Goal: Complete application form: Complete application form

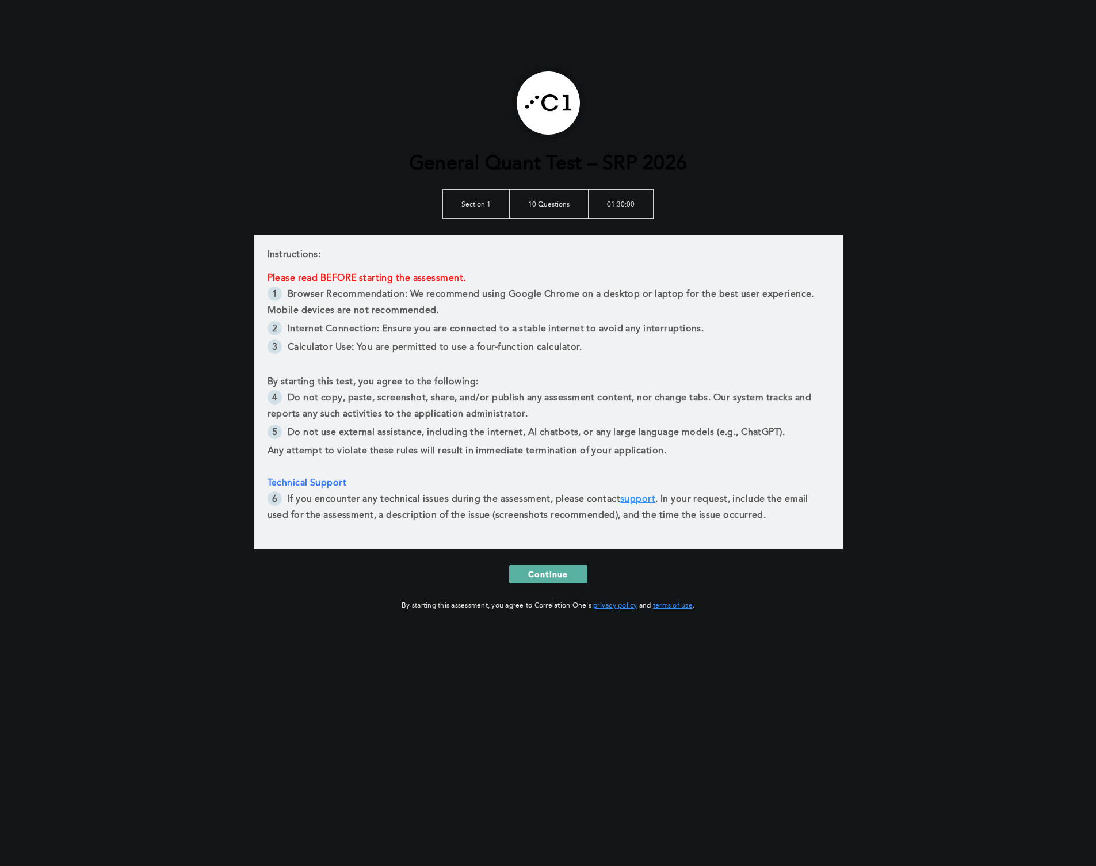
click at [168, 186] on div "General Quant Test – SRP 2026 Section 1 10 Questions 01:30:00 Instructions: Ple…" at bounding box center [548, 433] width 1096 height 866
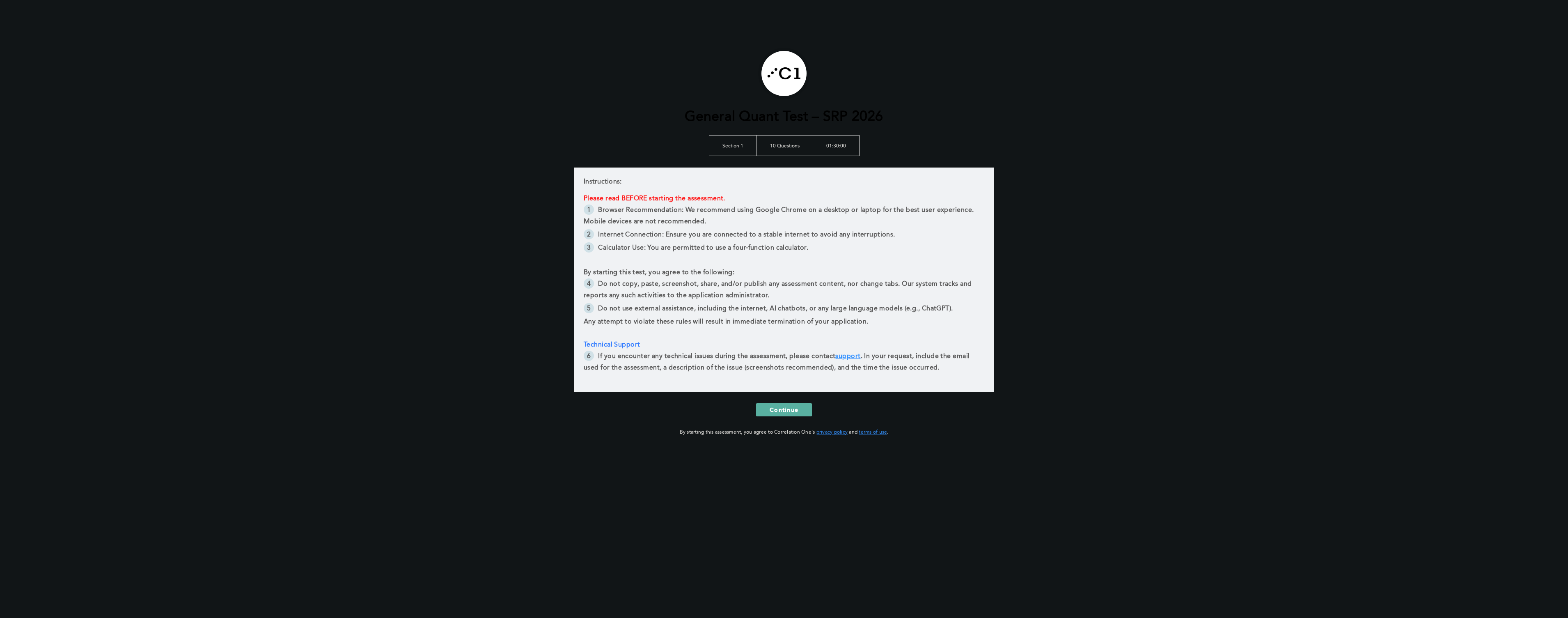
drag, startPoint x: 1420, startPoint y: 6, endPoint x: 1199, endPoint y: 365, distance: 421.6
click at [782, 365] on div "General Quant Test – SRP 2026 Section 1 10 Questions 01:30:00 Instructions: Ple…" at bounding box center [784, 309] width 1568 height 618
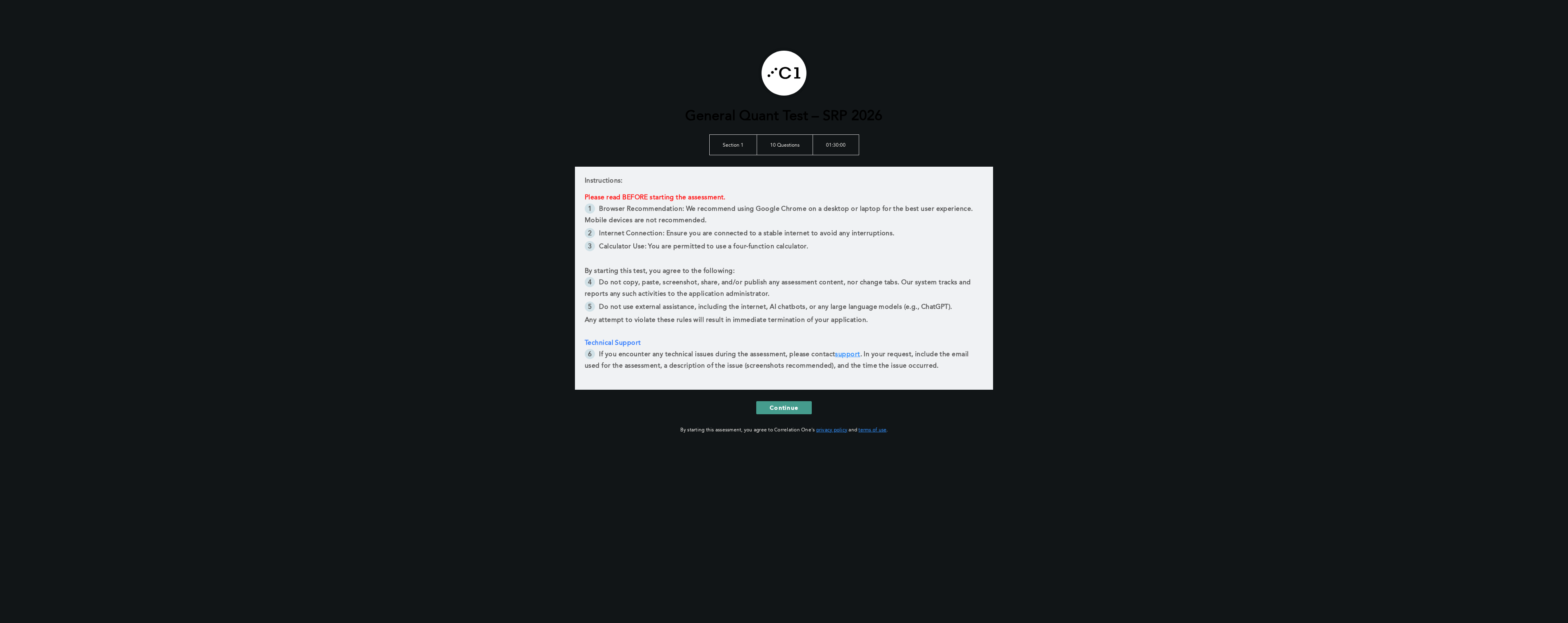
click at [777, 407] on span "Continue" at bounding box center [784, 407] width 28 height 8
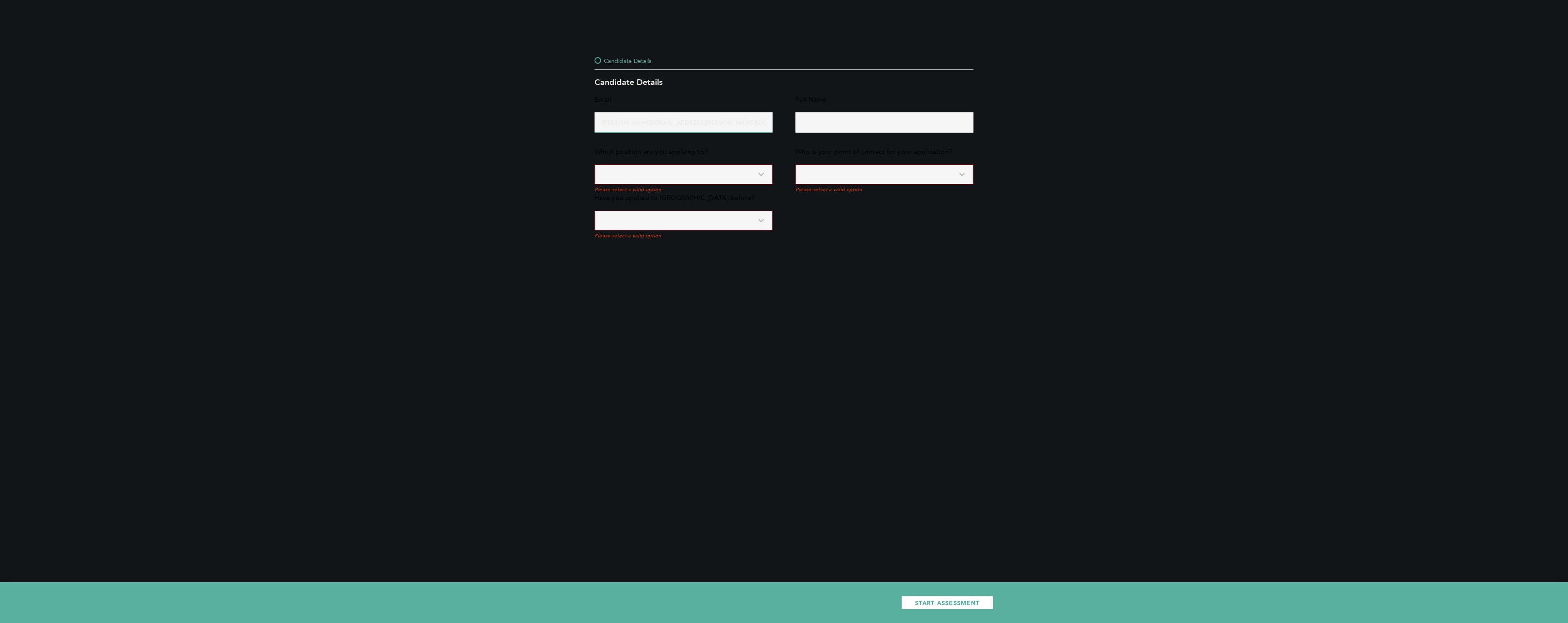
type input "[PERSON_NAME][EMAIL_ADDRESS][PERSON_NAME][DOMAIN_NAME]"
type input "[PERSON_NAME]"
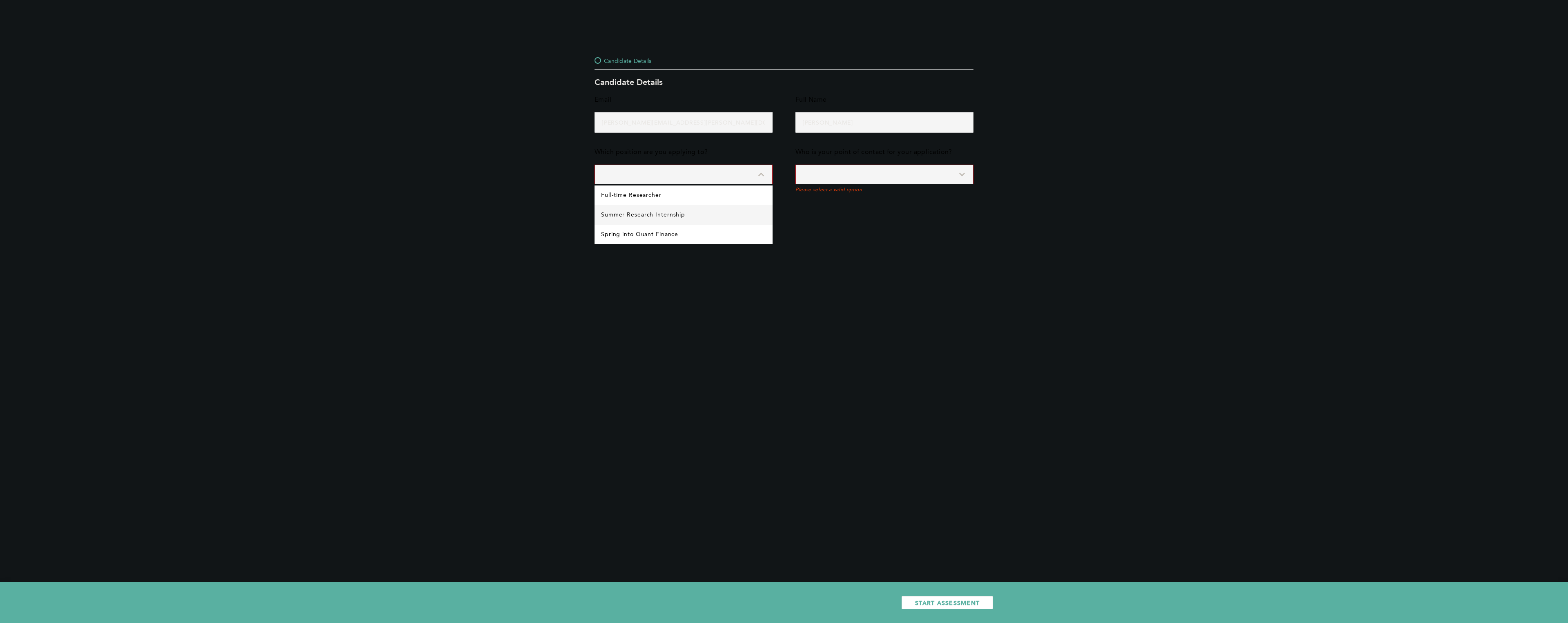
click at [684, 212] on Internship "Summer Research Internship" at bounding box center [684, 215] width 178 height 20
type input "Summer Research Internship"
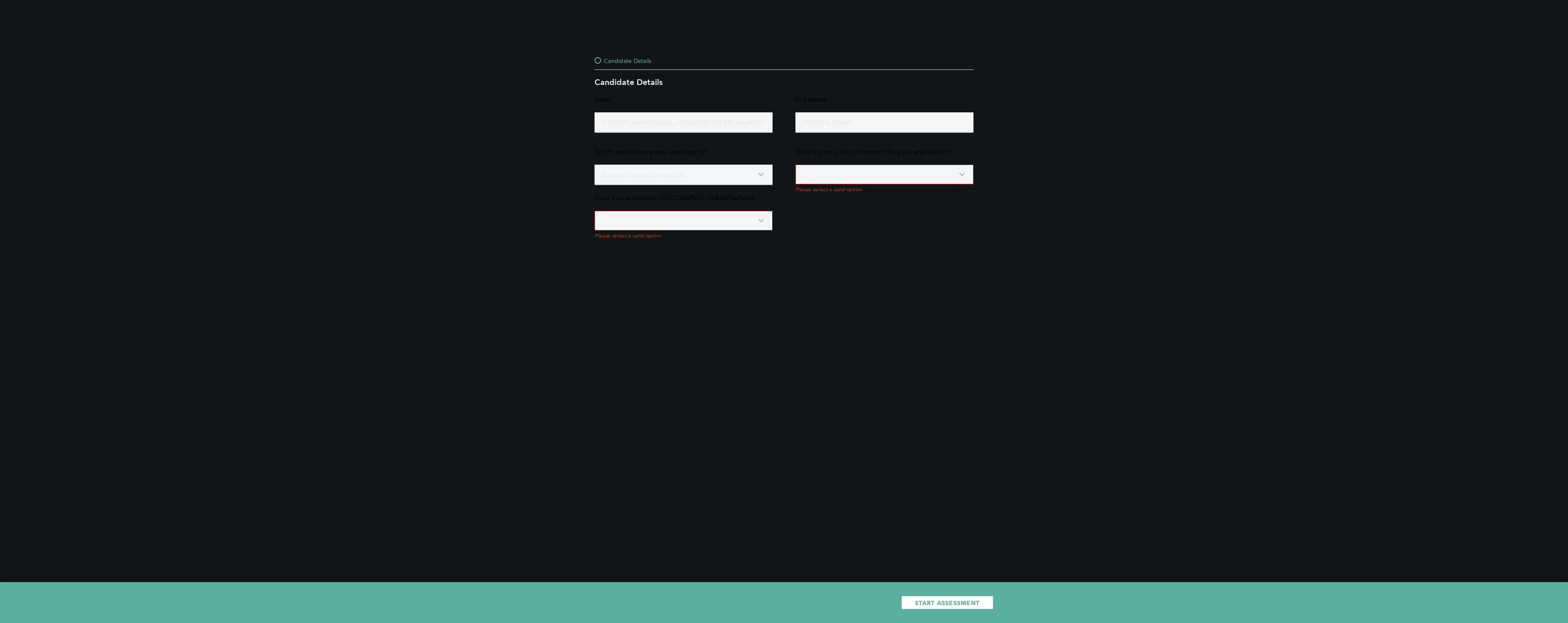
click at [777, 174] on input at bounding box center [884, 175] width 178 height 20
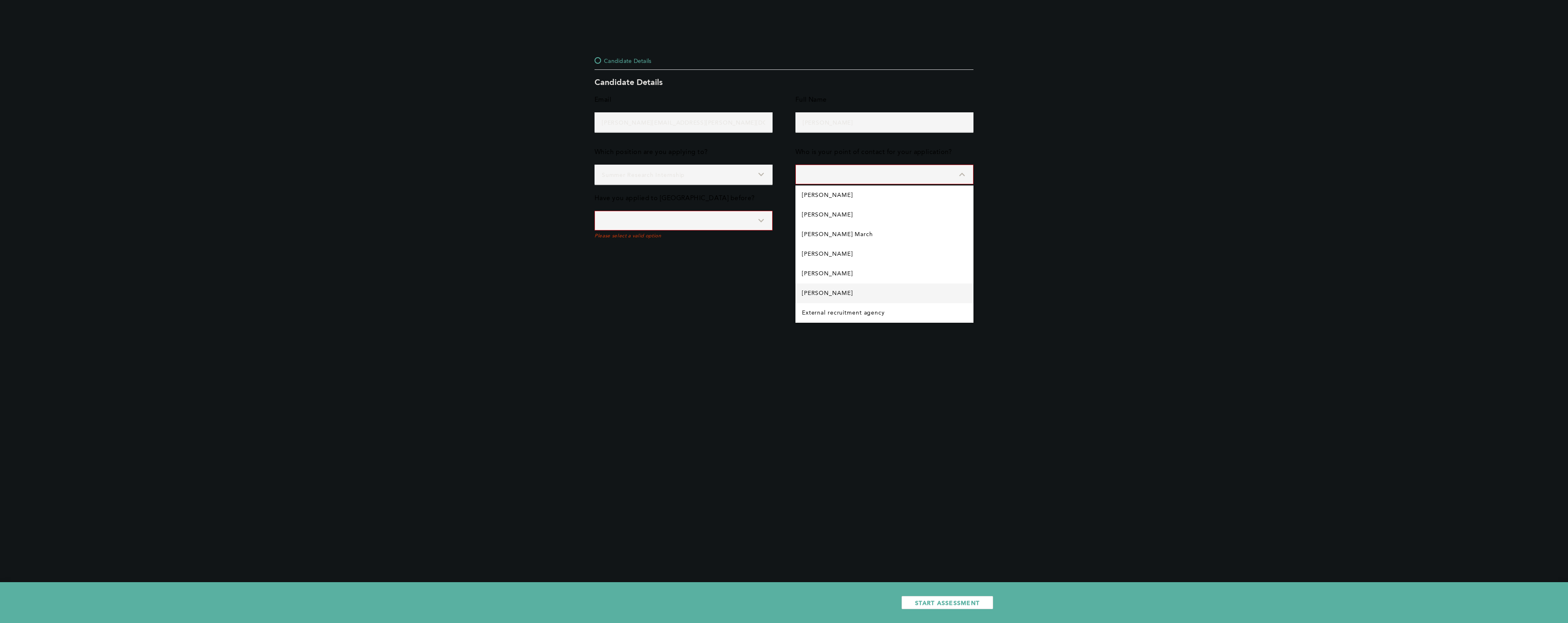
click at [777, 295] on Fox "[PERSON_NAME]" at bounding box center [884, 293] width 178 height 20
type input "[PERSON_NAME]"
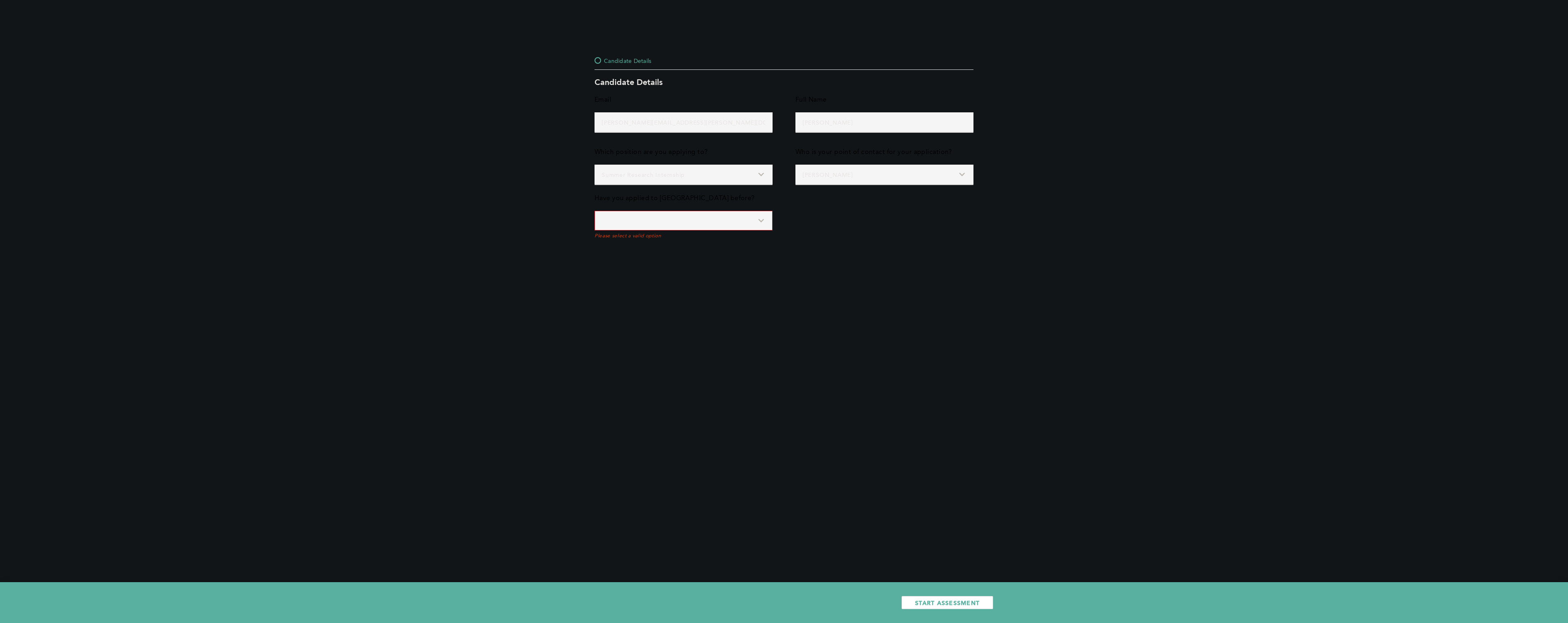
click at [777, 169] on input "[PERSON_NAME]" at bounding box center [884, 175] width 178 height 20
click at [777, 175] on input "[PERSON_NAME]" at bounding box center [884, 175] width 178 height 20
click at [777, 249] on div "Candidate Details Candidate Details Email [PERSON_NAME][EMAIL_ADDRESS][PERSON_N…" at bounding box center [784, 311] width 1568 height 623
click at [777, 175] on input "[PERSON_NAME]" at bounding box center [884, 175] width 178 height 20
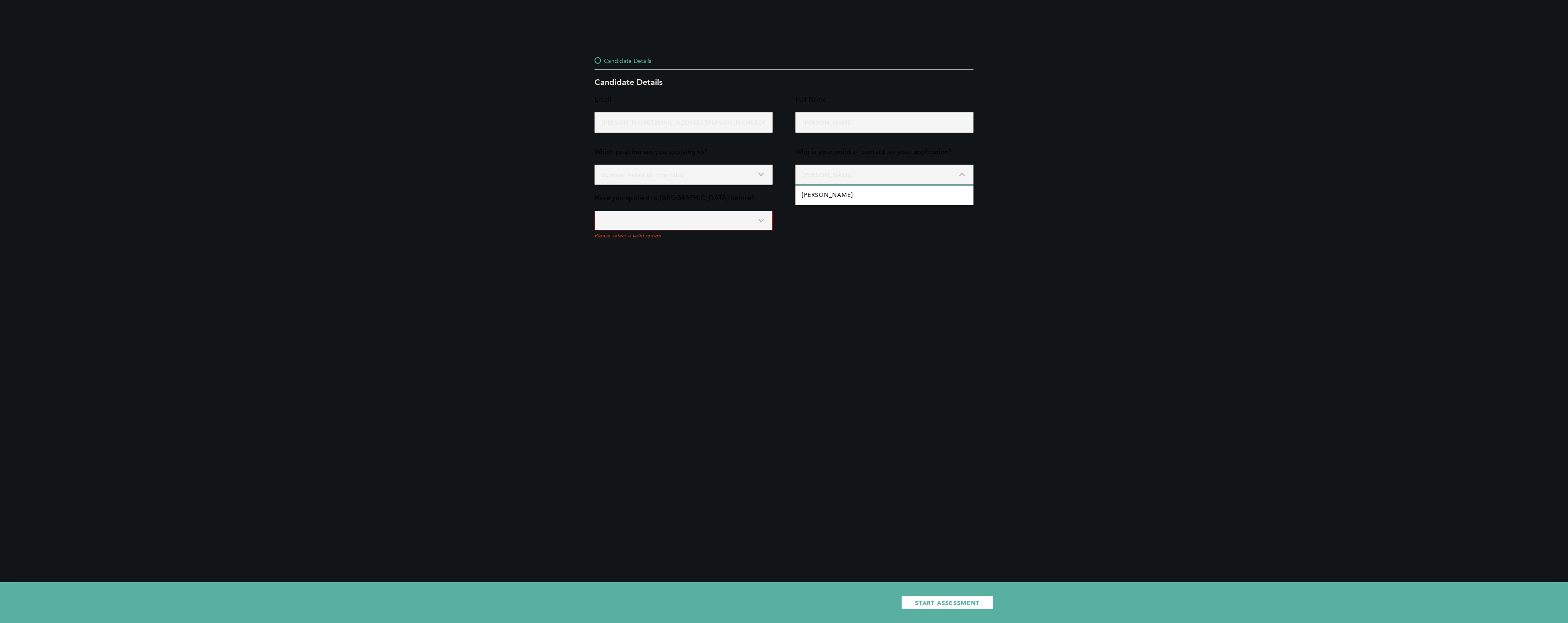
click at [777, 175] on input "[PERSON_NAME]" at bounding box center [884, 175] width 178 height 20
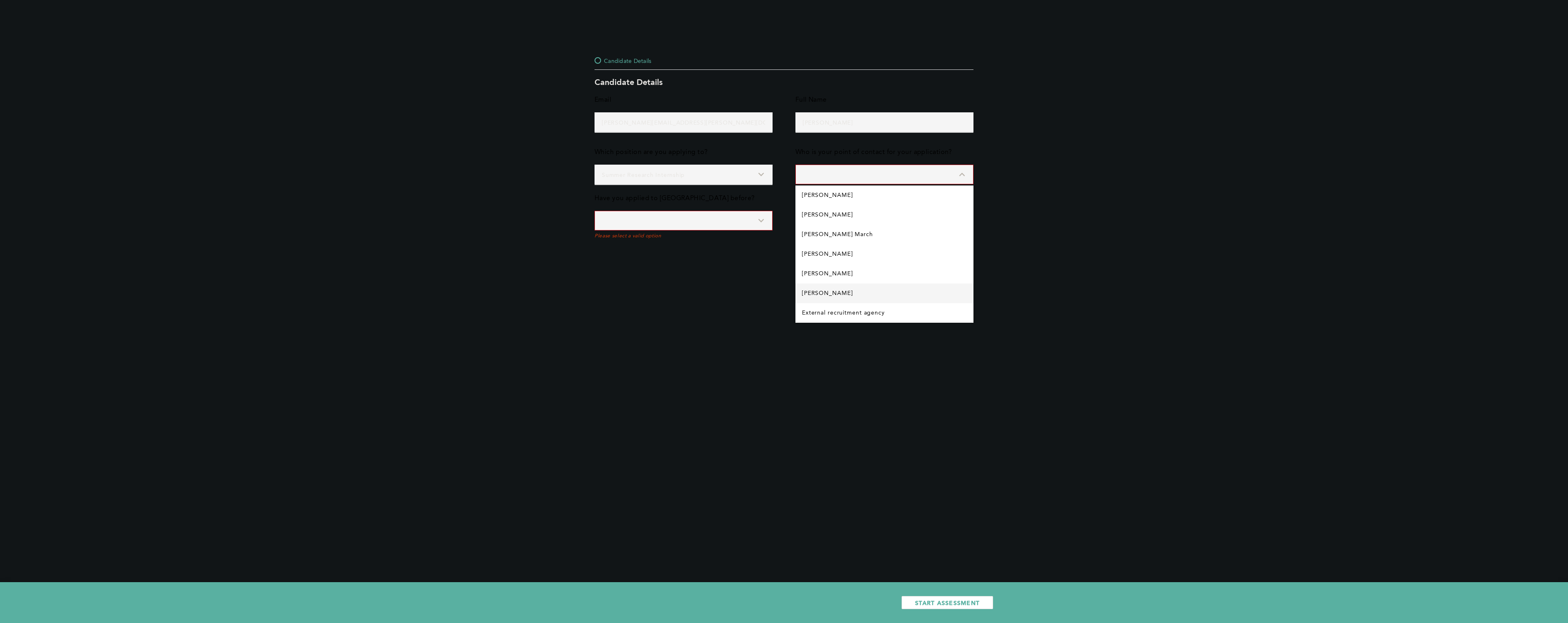
click at [777, 290] on Fox "[PERSON_NAME]" at bounding box center [884, 293] width 178 height 20
type input "[PERSON_NAME]"
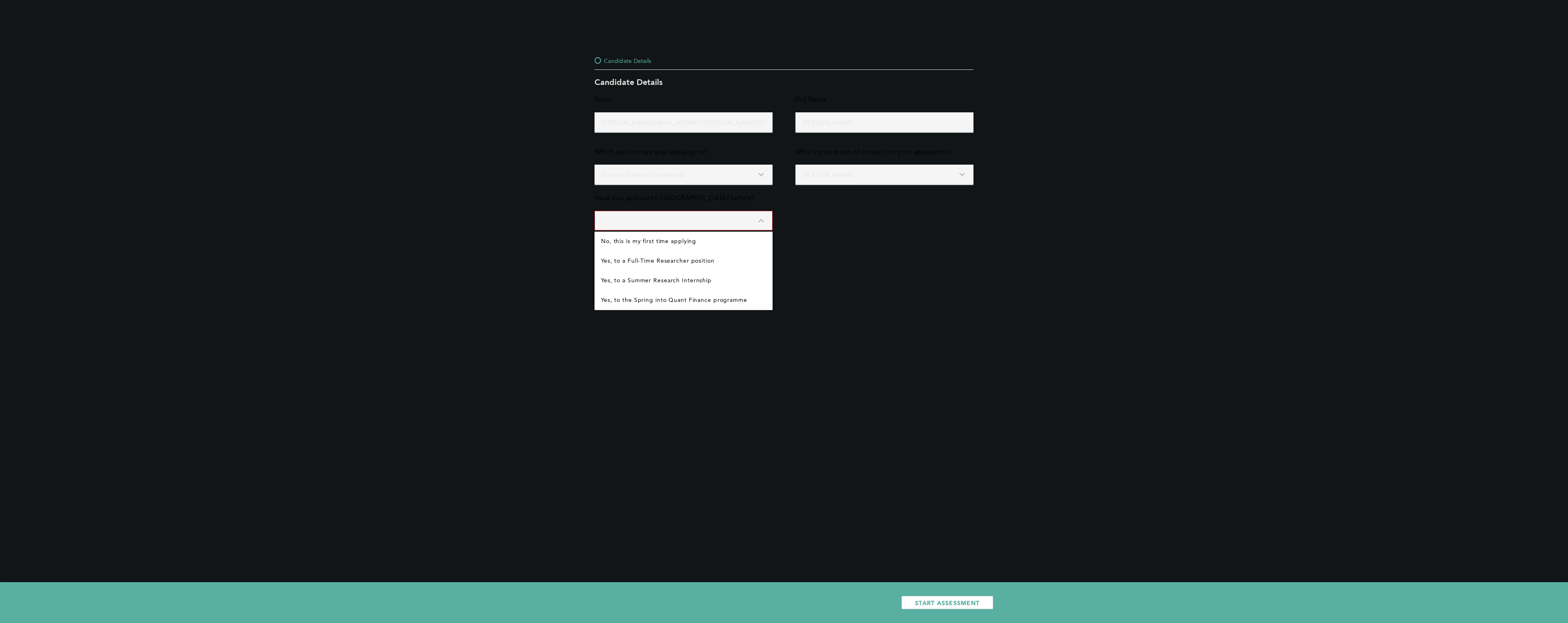
click at [676, 220] on input at bounding box center [684, 221] width 178 height 20
click at [684, 281] on Internship "Yes, to a Summer Research Internship" at bounding box center [684, 281] width 178 height 20
type input "Yes, to a Summer Research Internship"
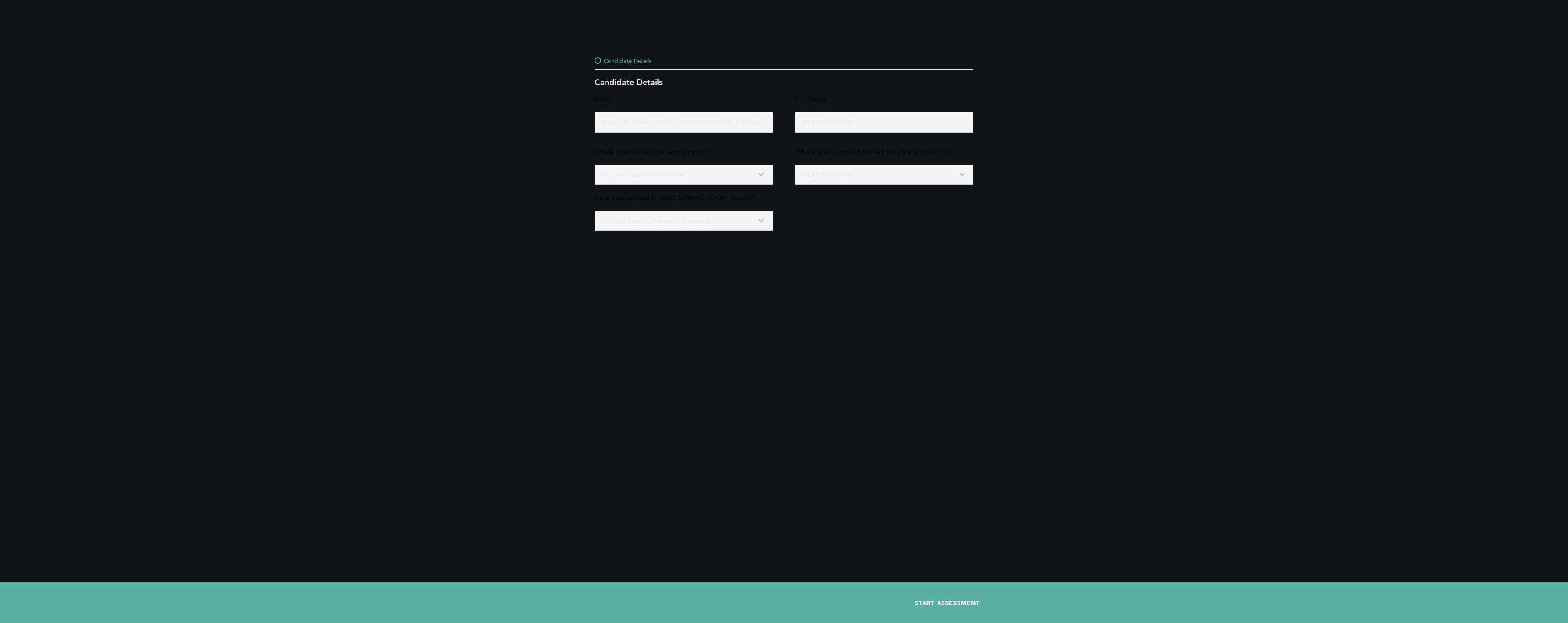
click at [777, 600] on span "START ASSESSMENT" at bounding box center [947, 602] width 65 height 8
click at [713, 352] on div "Candidate Details Candidate Details Email [PERSON_NAME][EMAIL_ADDRESS][PERSON_N…" at bounding box center [784, 311] width 1568 height 623
click at [777, 352] on div "Candidate Details Candidate Details Email [PERSON_NAME][EMAIL_ADDRESS][PERSON_N…" at bounding box center [784, 311] width 1568 height 623
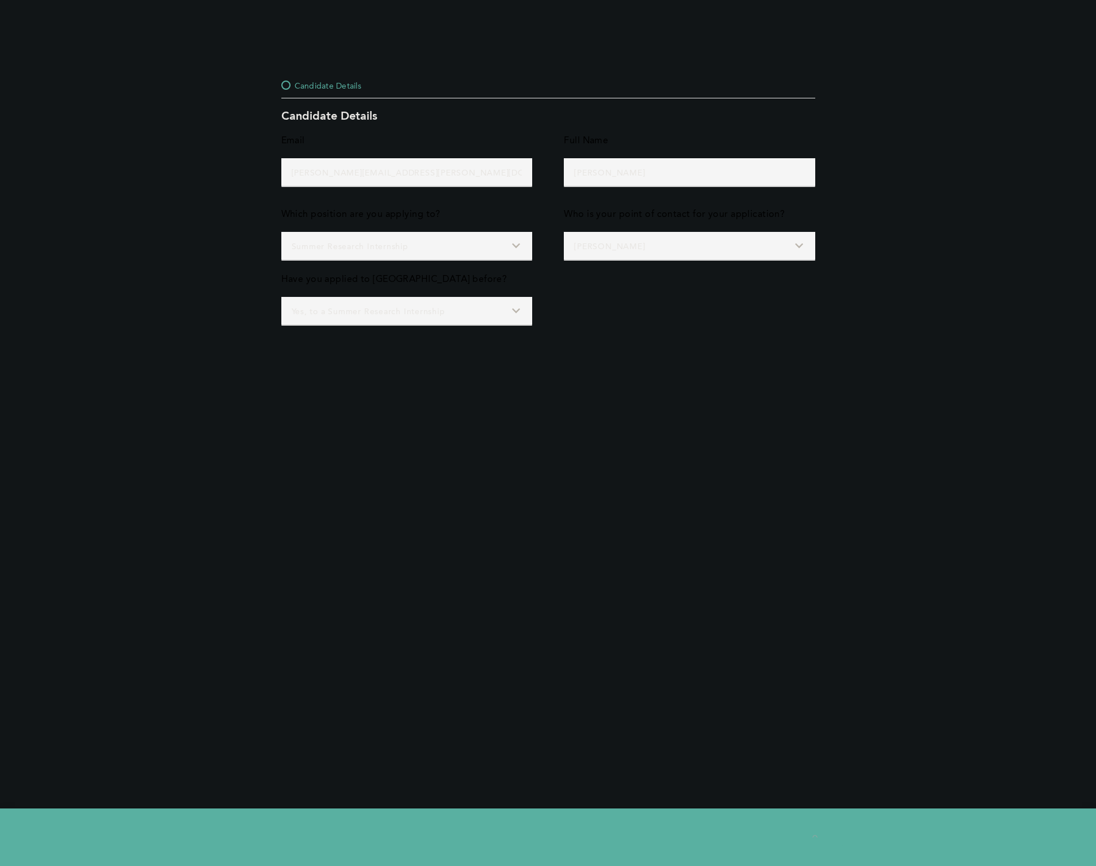
click at [941, 255] on div "Candidate Details Candidate Details Email [PERSON_NAME][EMAIL_ADDRESS][PERSON_N…" at bounding box center [548, 433] width 1096 height 866
click at [744, 401] on div "Candidate Details Candidate Details Email [PERSON_NAME][EMAIL_ADDRESS][PERSON_N…" at bounding box center [548, 433] width 1096 height 866
